Goal: Find specific page/section: Find specific page/section

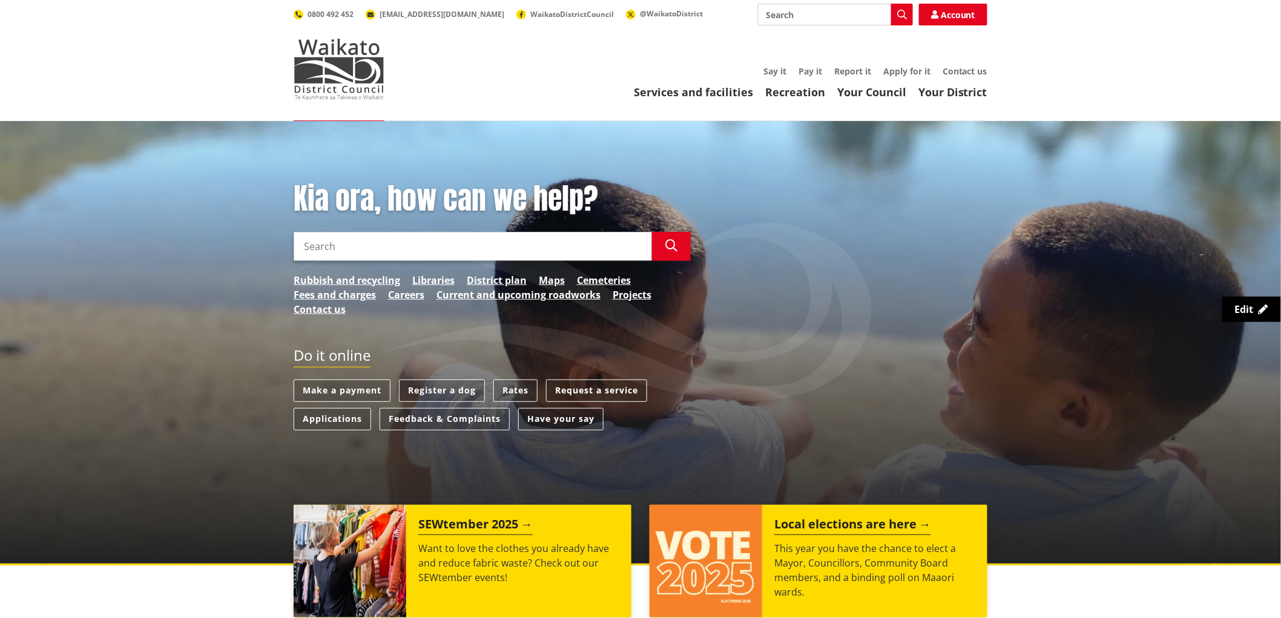
click at [811, 11] on input "Search" at bounding box center [835, 15] width 155 height 22
click at [811, 10] on input "Search" at bounding box center [835, 15] width 155 height 22
click at [816, 15] on input "Search" at bounding box center [835, 15] width 155 height 22
type input "c"
click at [384, 277] on link "Rubbish and recycling" at bounding box center [347, 280] width 107 height 15
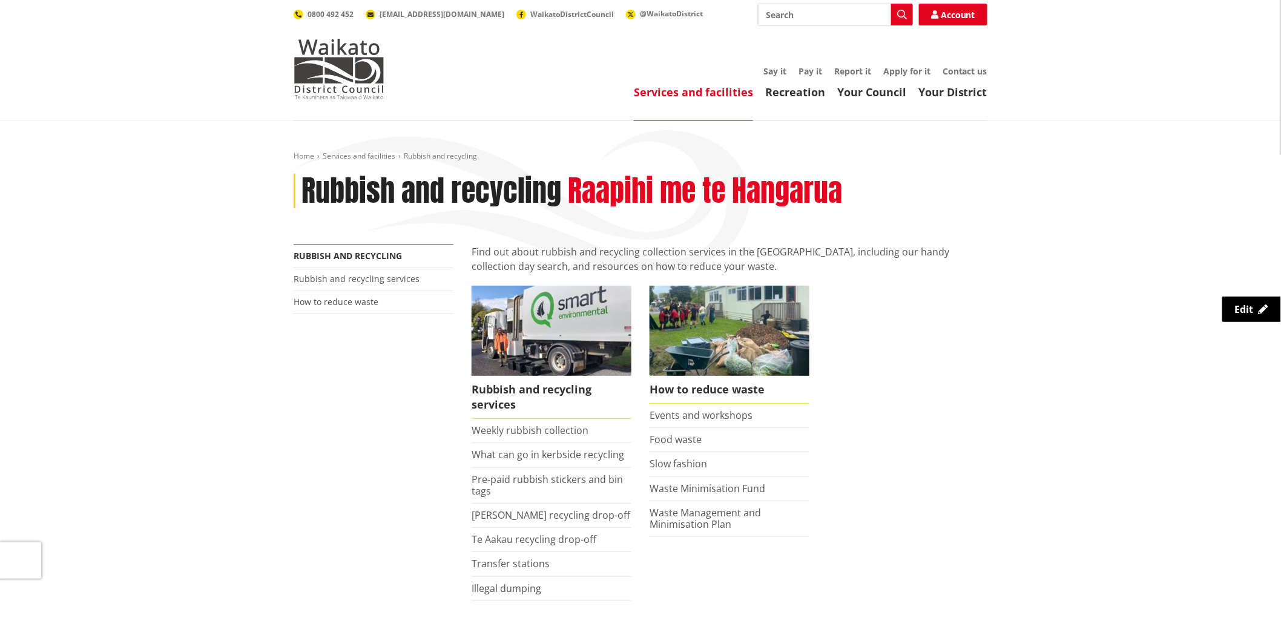
scroll to position [67, 0]
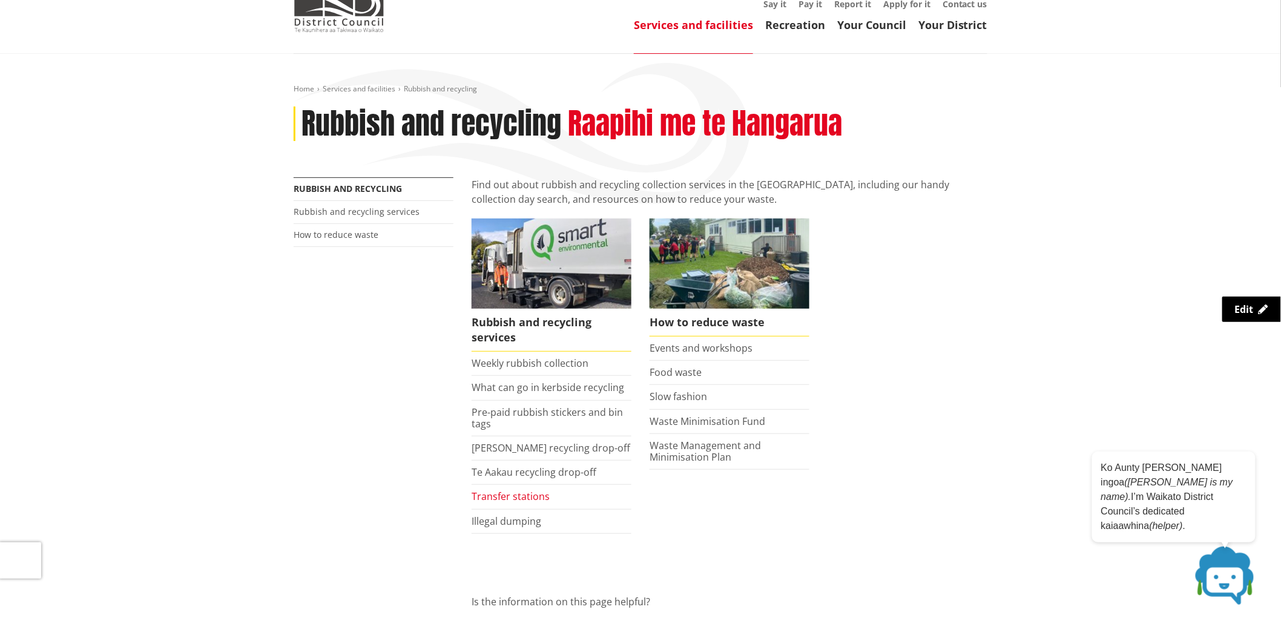
click at [496, 498] on link "Transfer stations" at bounding box center [511, 496] width 78 height 13
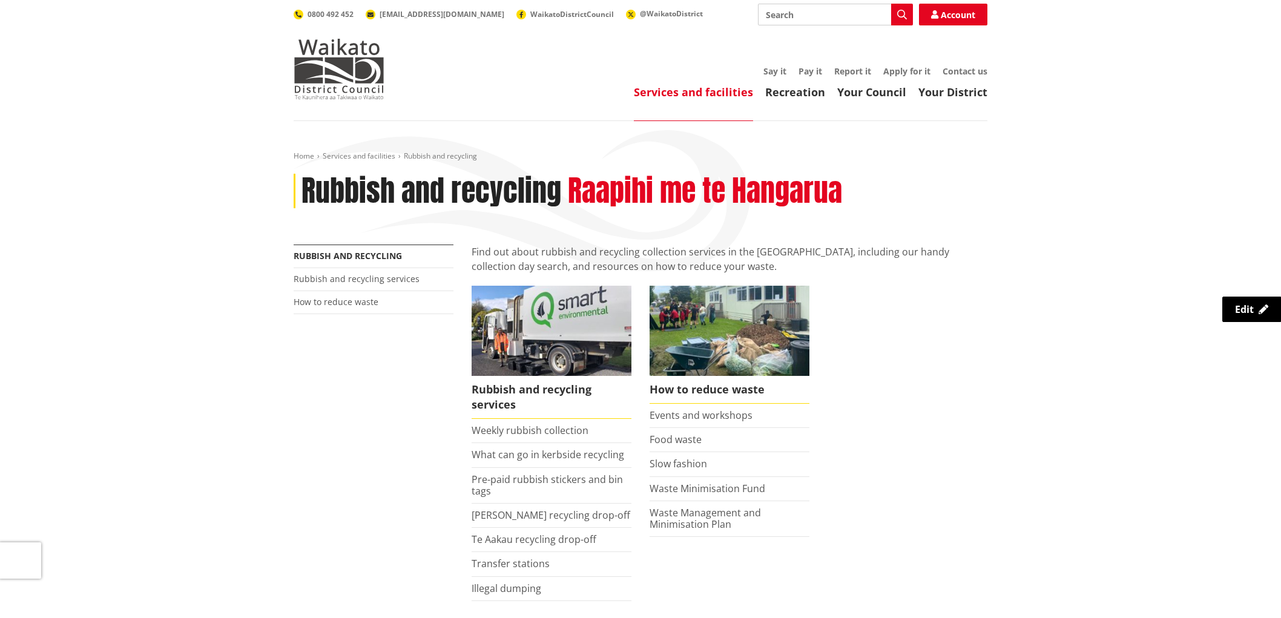
scroll to position [67, 0]
